Goal: Information Seeking & Learning: Learn about a topic

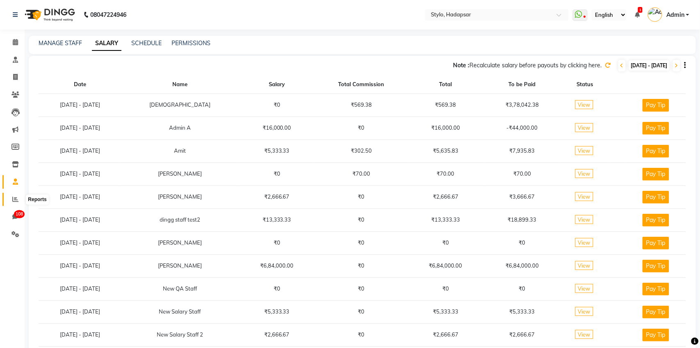
click at [16, 200] on icon at bounding box center [15, 199] width 6 height 6
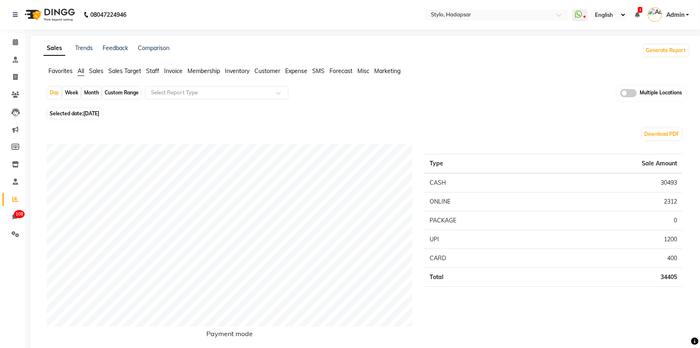
click at [150, 70] on span "Staff" at bounding box center [152, 70] width 13 height 7
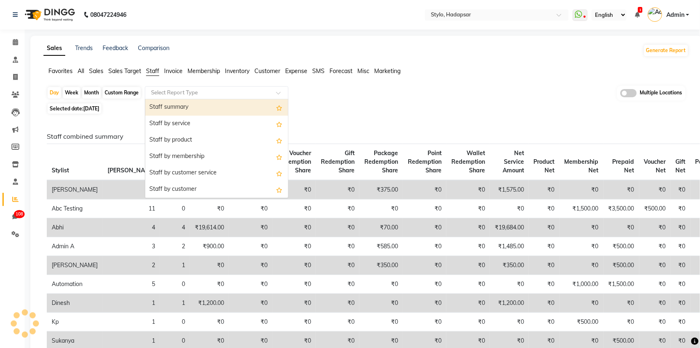
click at [260, 93] on input "text" at bounding box center [208, 93] width 118 height 8
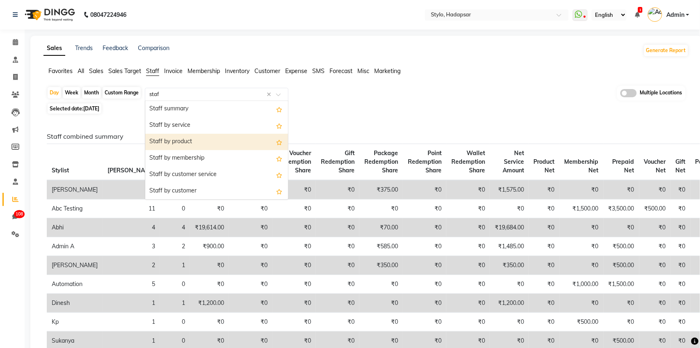
type input "staff"
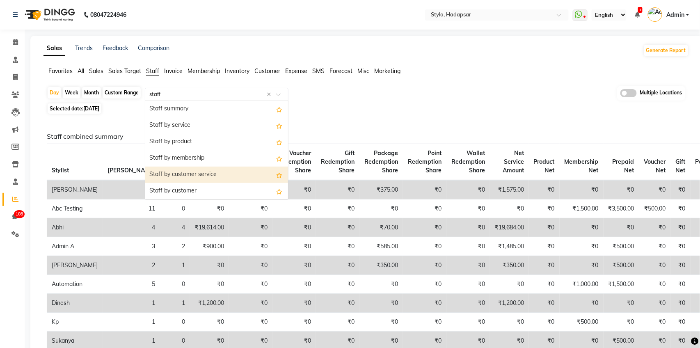
click at [224, 176] on div "Staff by customer service" at bounding box center [216, 175] width 143 height 16
select select "filtered_report"
select select "csv"
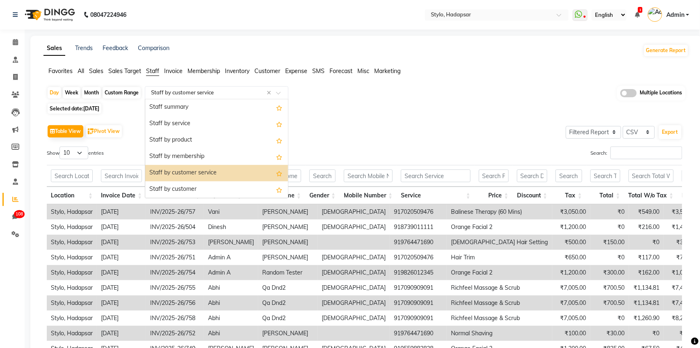
click at [234, 92] on input "text" at bounding box center [208, 93] width 118 height 8
click at [186, 191] on div "Staff by customer" at bounding box center [216, 189] width 143 height 16
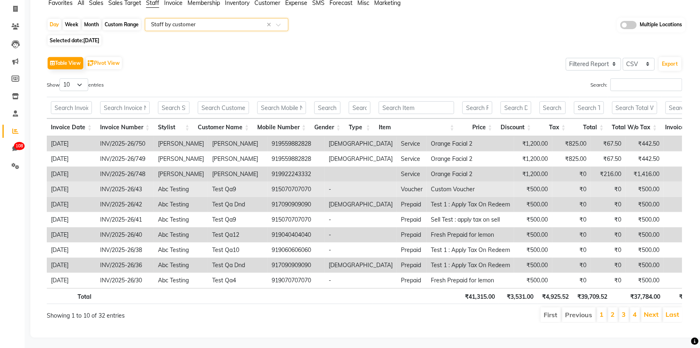
scroll to position [0, 71]
